Goal: Task Accomplishment & Management: Manage account settings

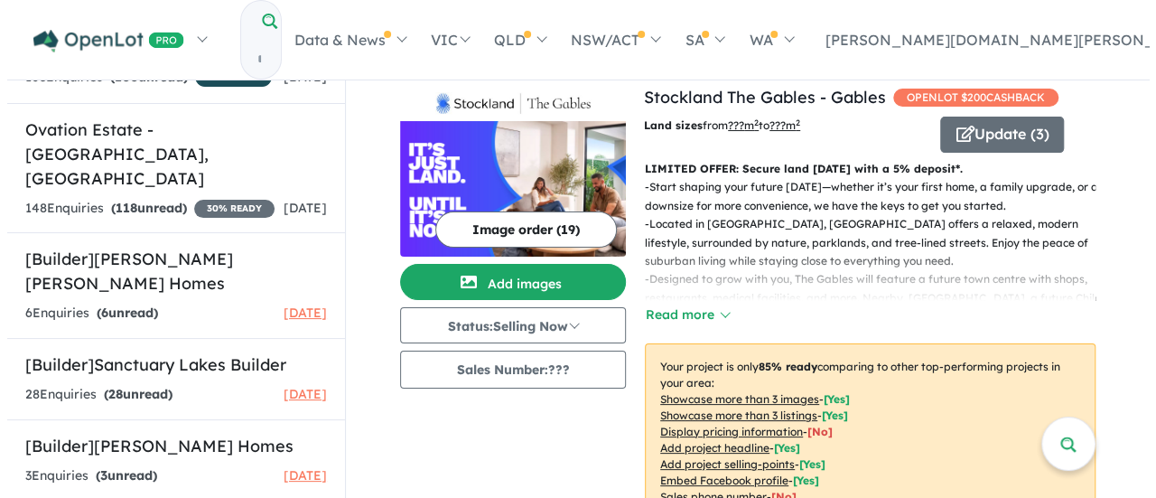
scroll to position [1807, 0]
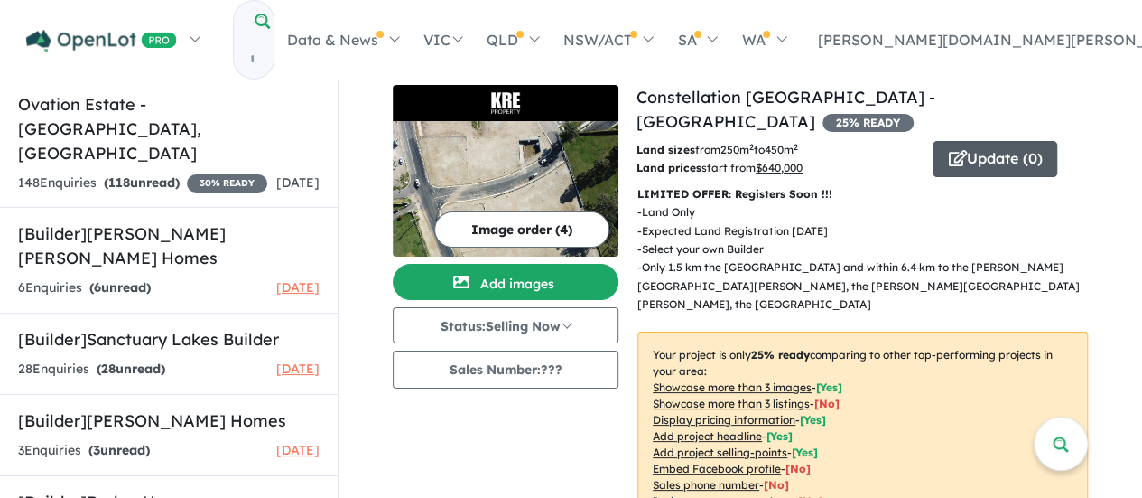
click at [988, 141] on button "Update ( 0 )" at bounding box center [995, 159] width 125 height 36
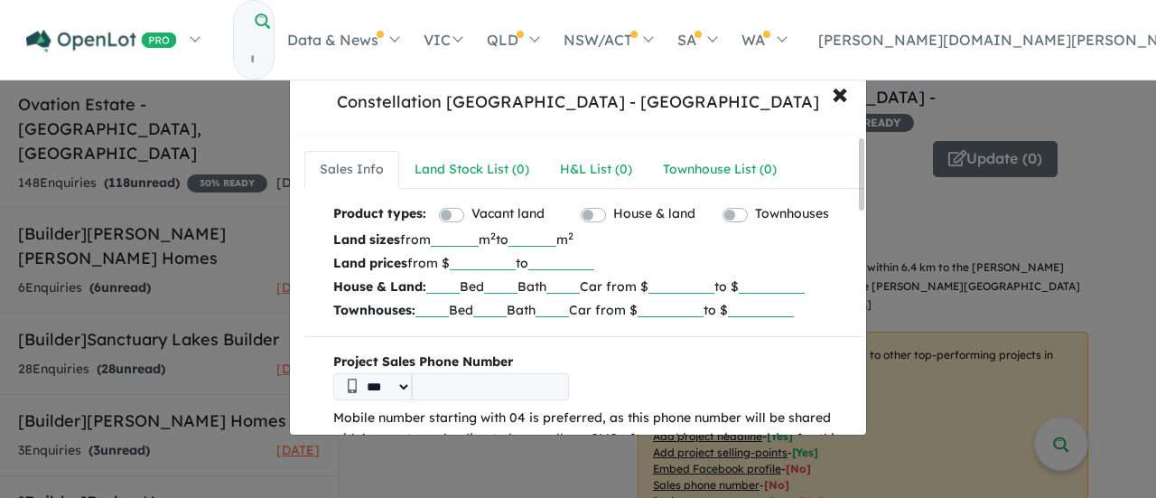
click at [471, 210] on label "Vacant land" at bounding box center [507, 214] width 73 height 22
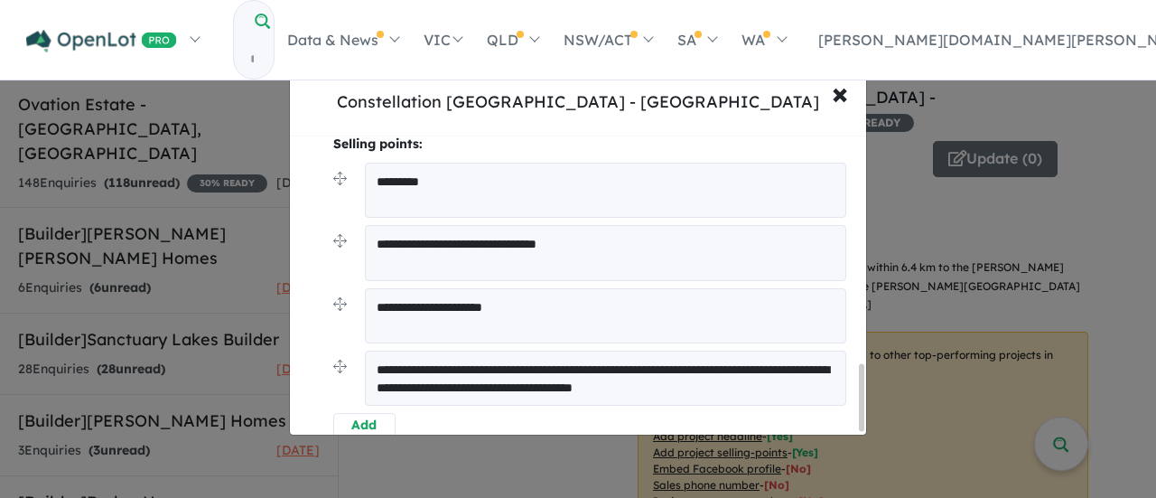
scroll to position [1049, 0]
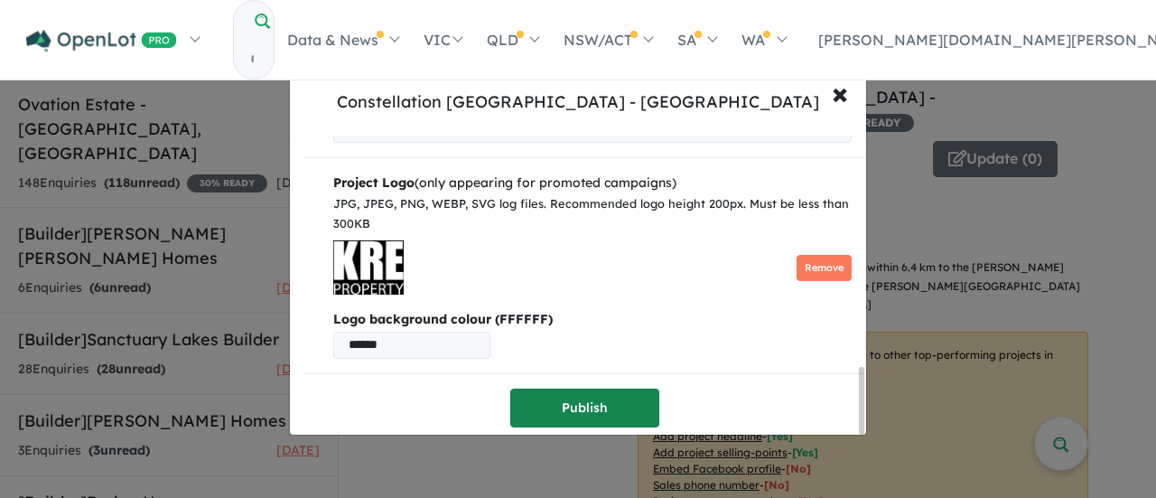
click at [558, 409] on button "Publish" at bounding box center [584, 407] width 149 height 39
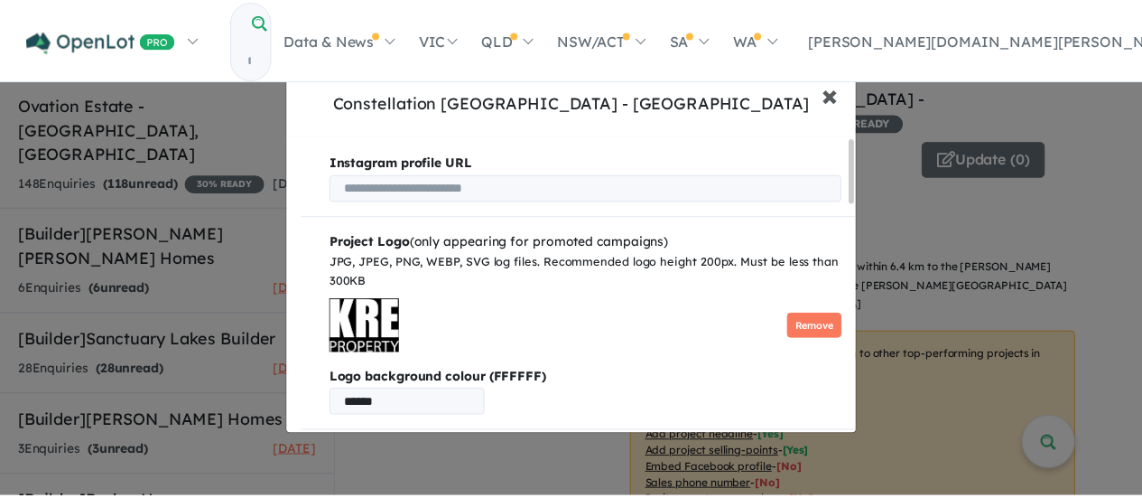
scroll to position [0, 0]
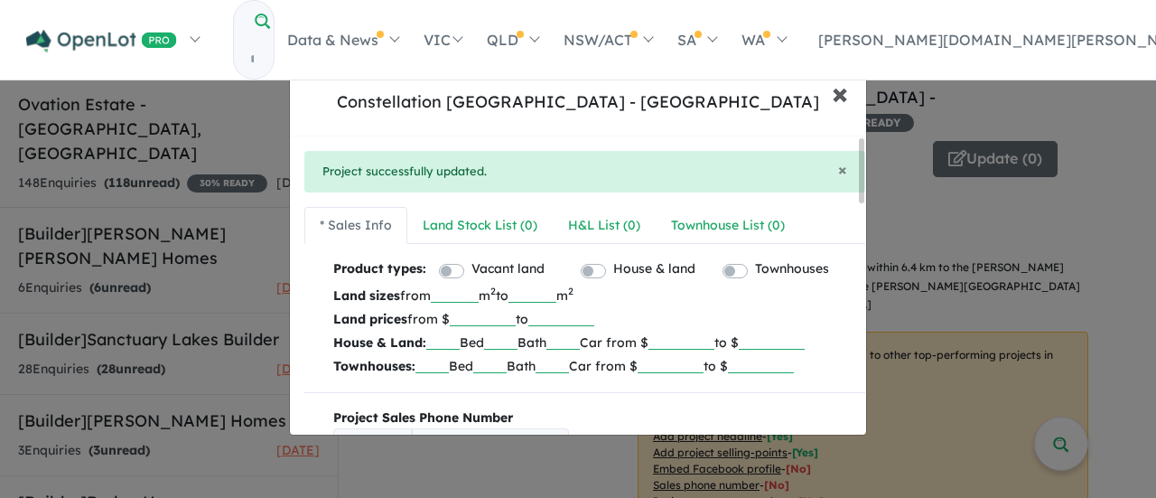
click at [842, 98] on span "×" at bounding box center [840, 92] width 16 height 39
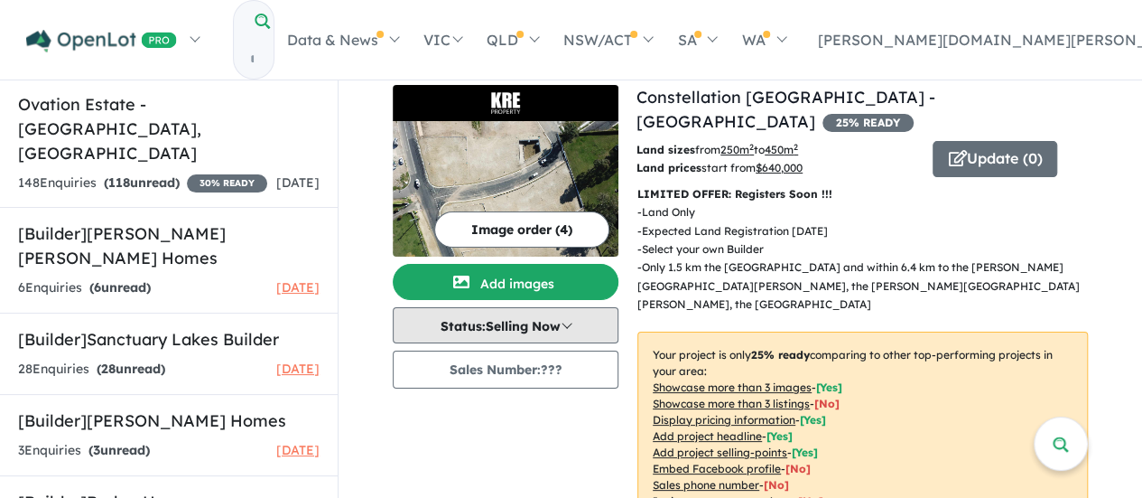
click at [551, 334] on button "Status: Selling Now" at bounding box center [506, 325] width 226 height 36
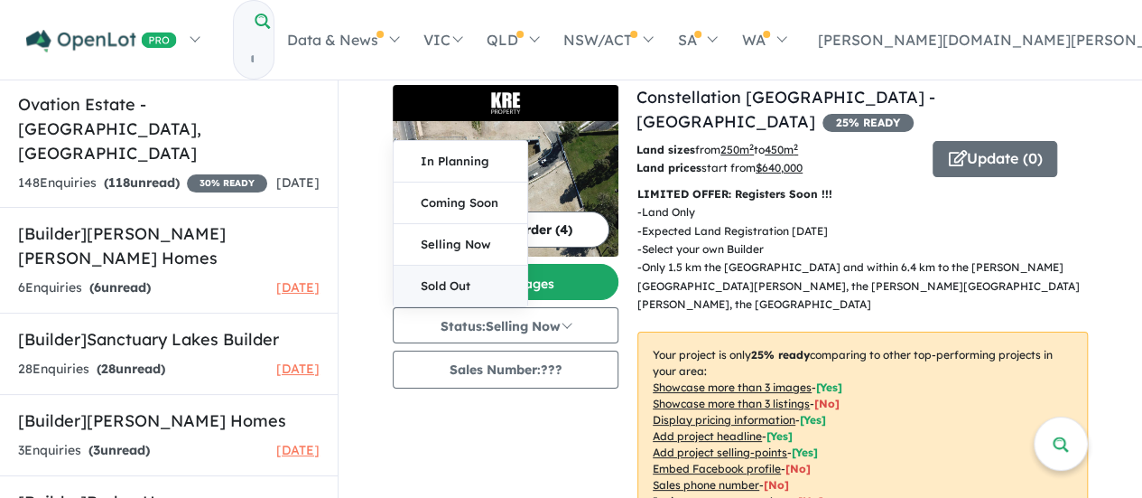
click at [485, 288] on button "Sold Out" at bounding box center [461, 285] width 134 height 41
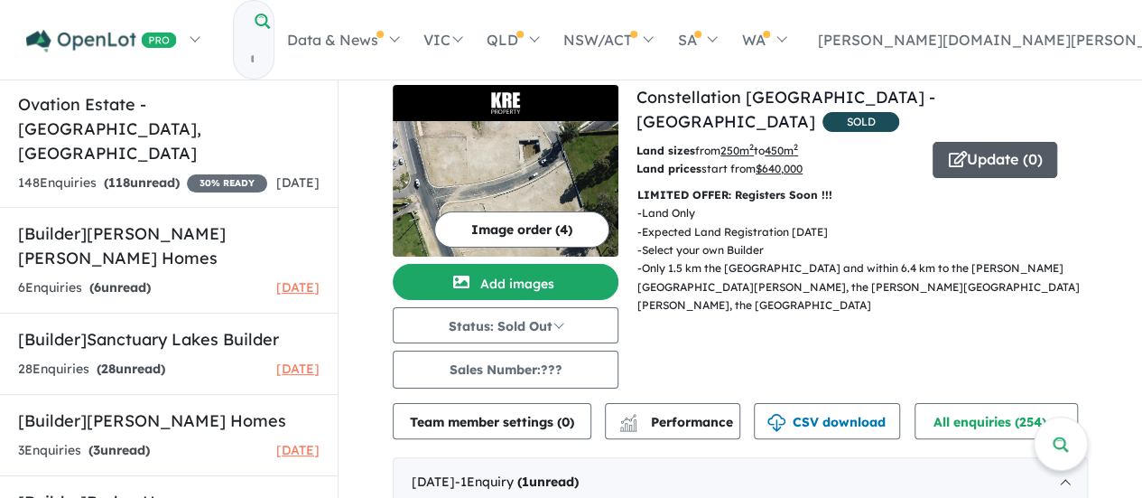
click at [975, 144] on button "Update ( 0 )" at bounding box center [995, 160] width 125 height 36
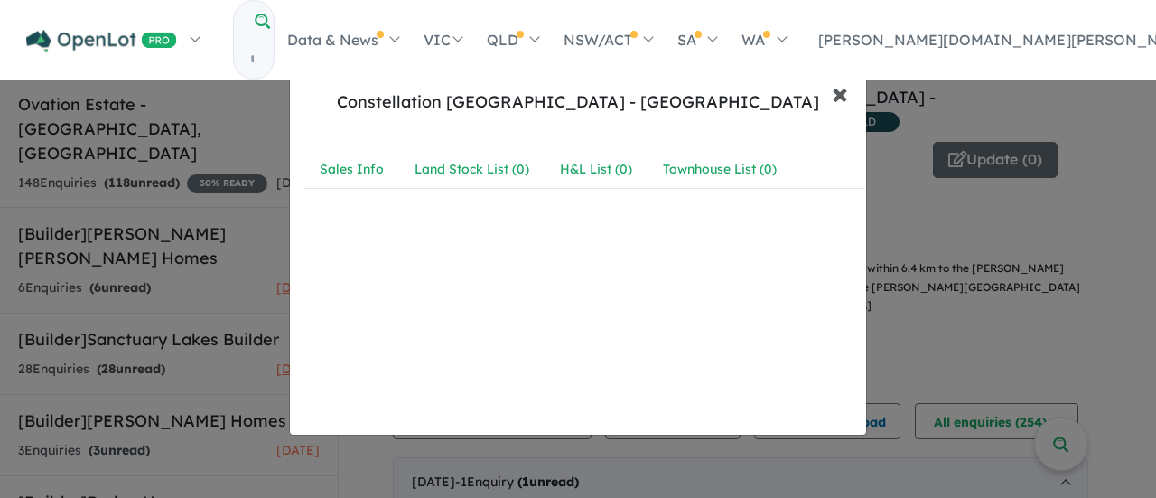
click at [839, 91] on span "×" at bounding box center [840, 92] width 16 height 39
